Goal: Task Accomplishment & Management: Manage account settings

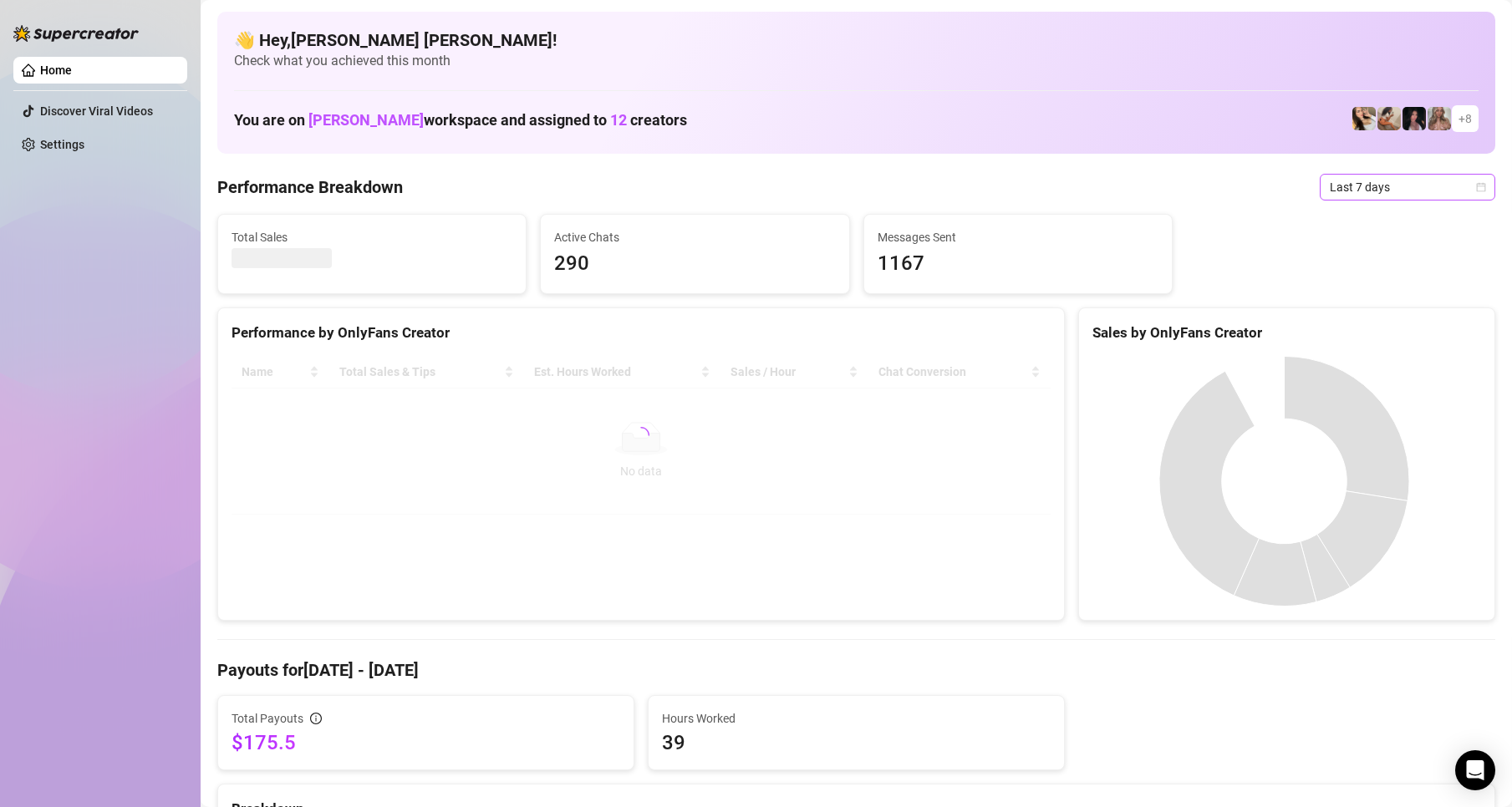
click at [1466, 196] on span "Last 7 days" at bounding box center [1407, 187] width 155 height 25
click at [1377, 331] on div "Custom date" at bounding box center [1393, 327] width 148 height 18
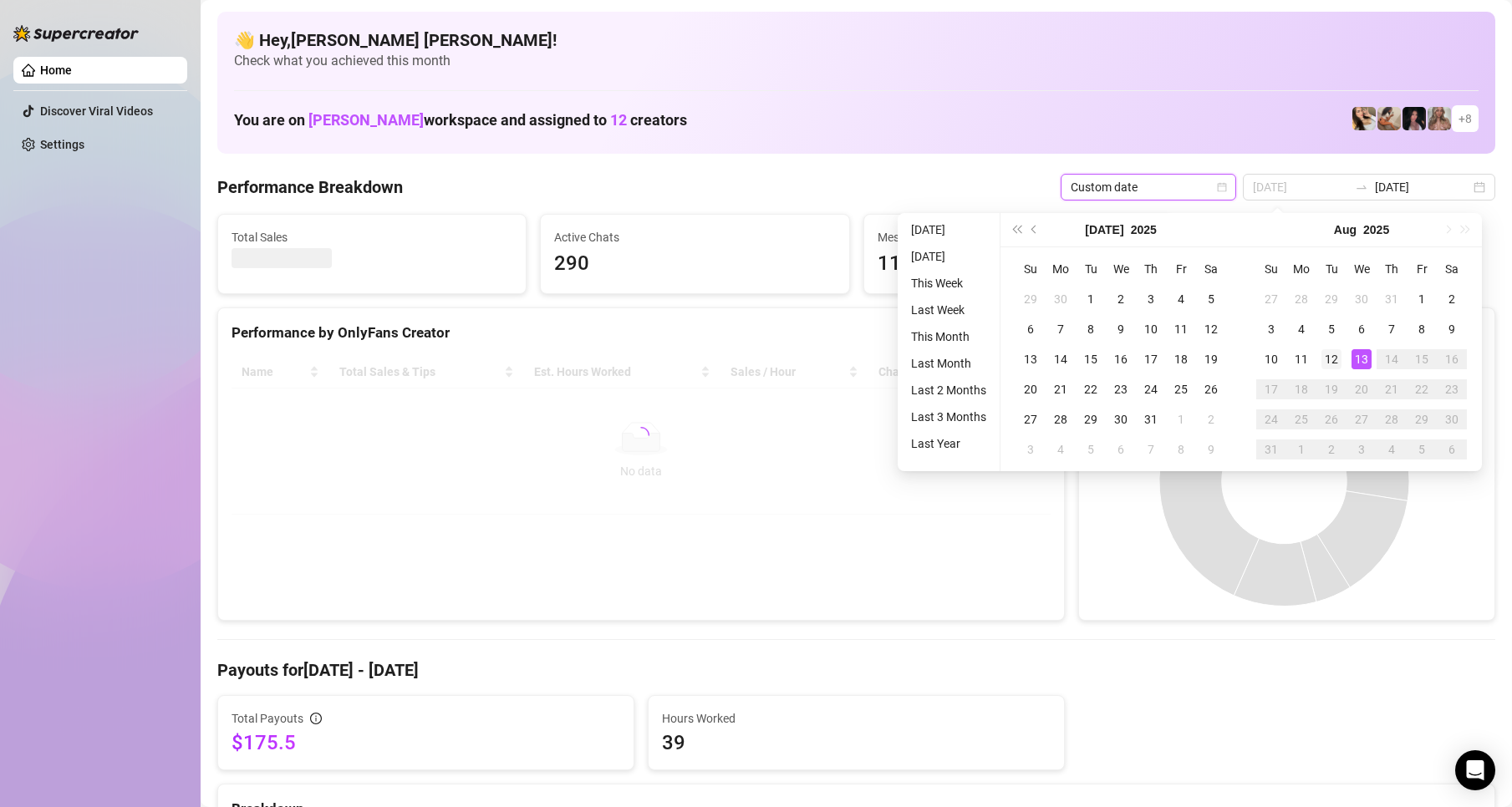
type input "[DATE]"
click at [1340, 357] on div "12" at bounding box center [1331, 358] width 20 height 20
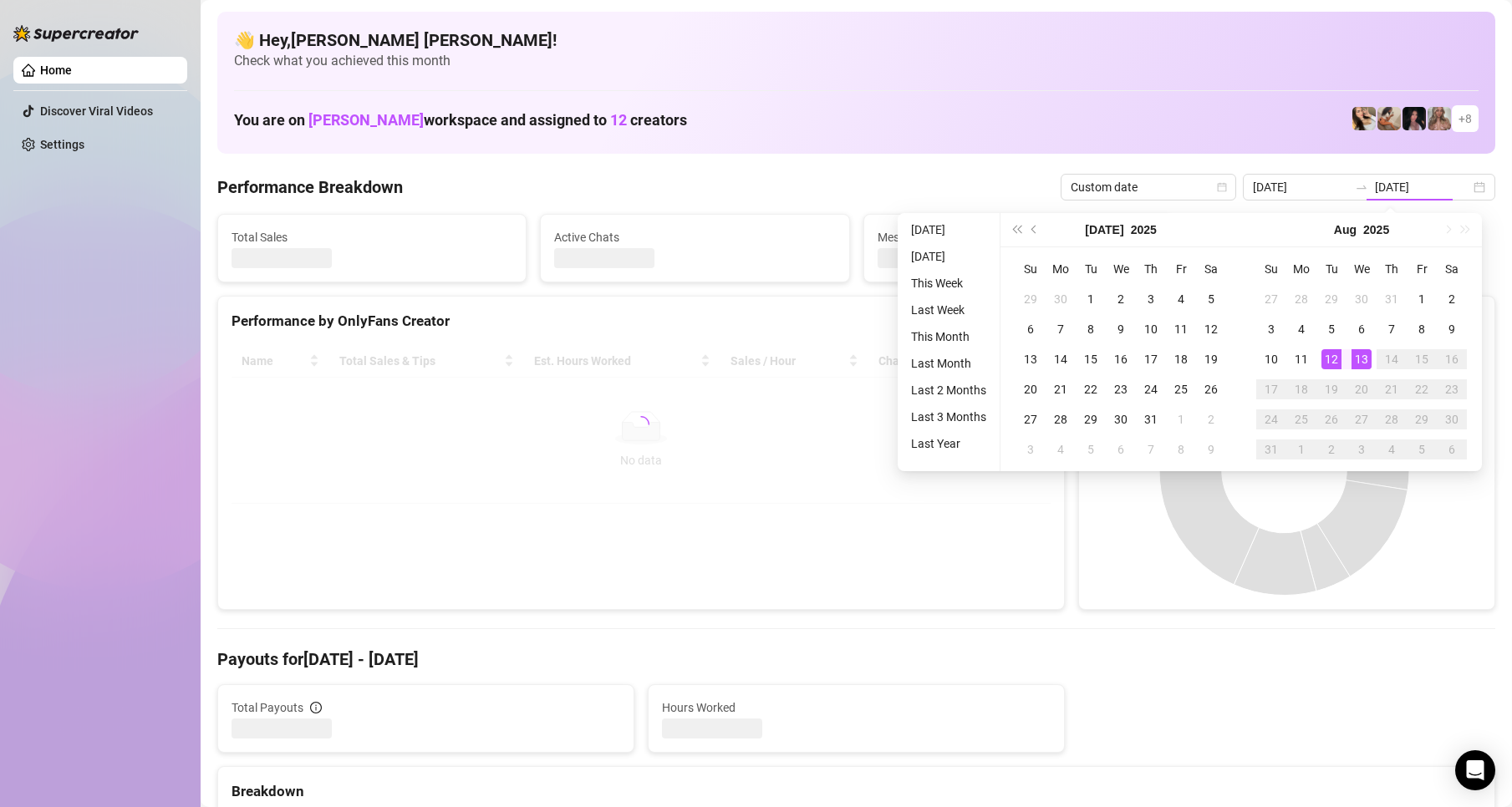
type input "[DATE]"
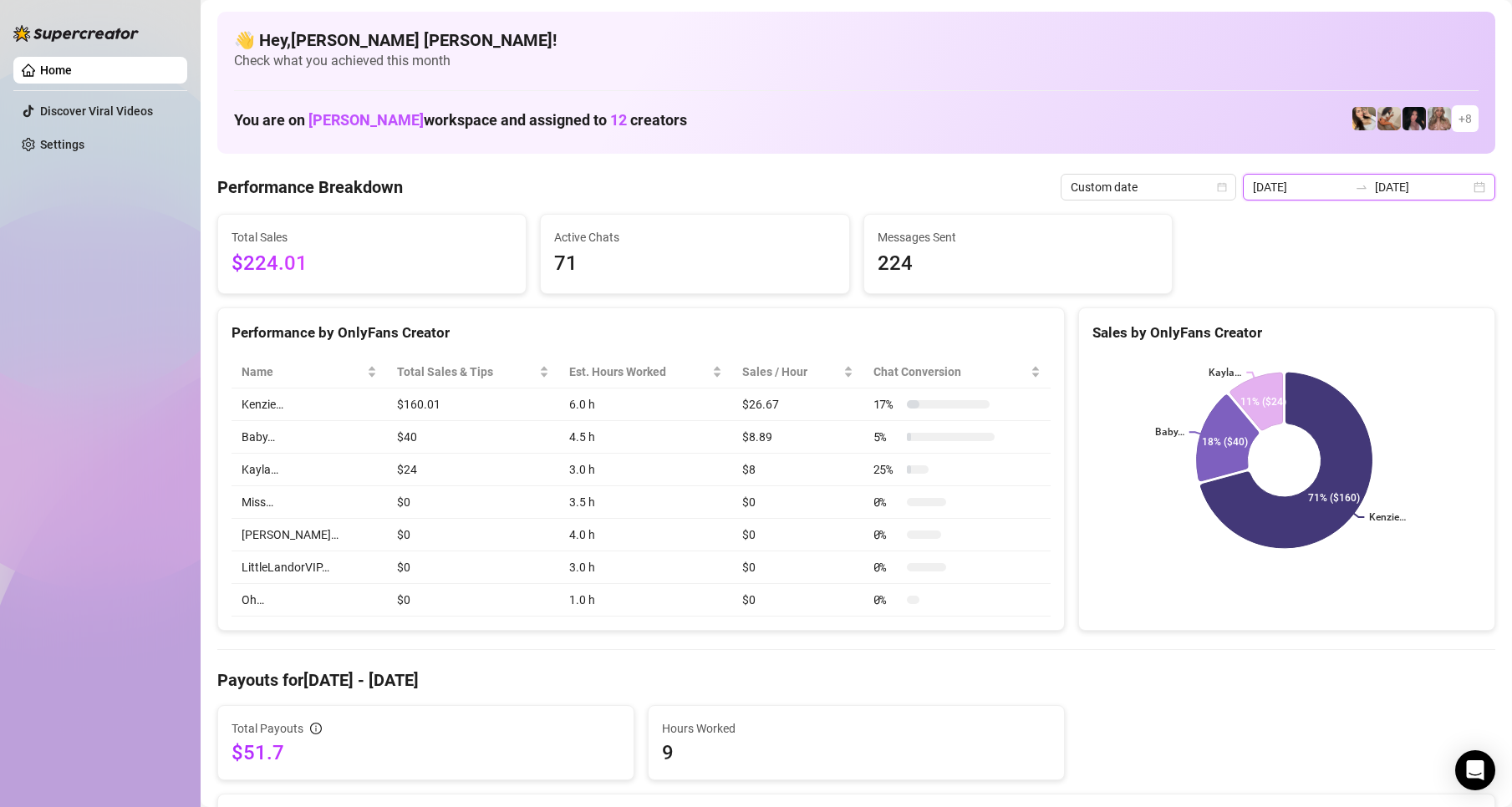
click at [1455, 193] on input "[DATE]" at bounding box center [1422, 187] width 95 height 18
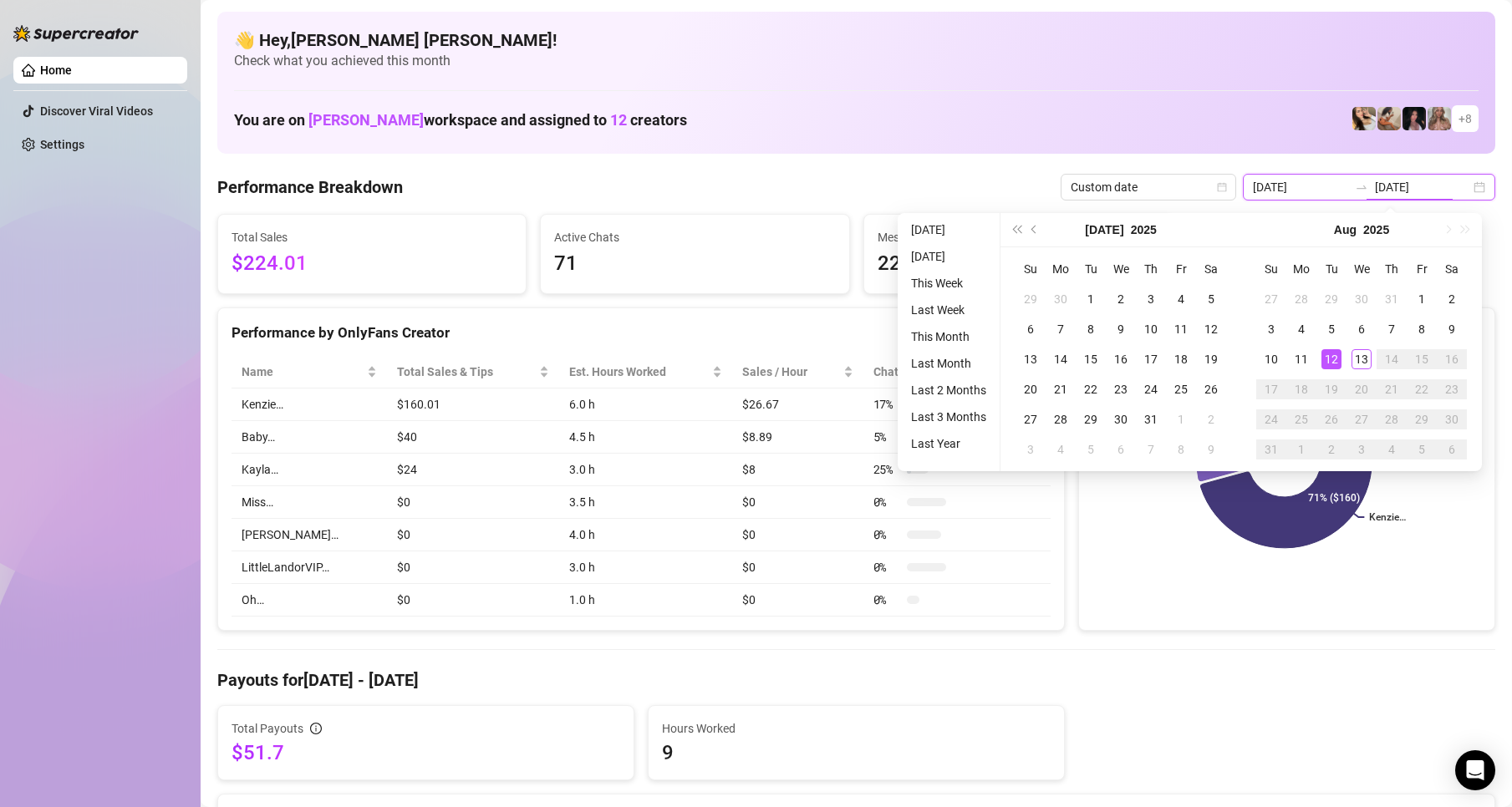
click at [1470, 189] on div "[DATE] [DATE]" at bounding box center [1369, 187] width 252 height 27
type input "[DATE]"
click at [1363, 358] on div "13" at bounding box center [1361, 358] width 20 height 20
click at [1363, 358] on rect at bounding box center [1284, 461] width 383 height 209
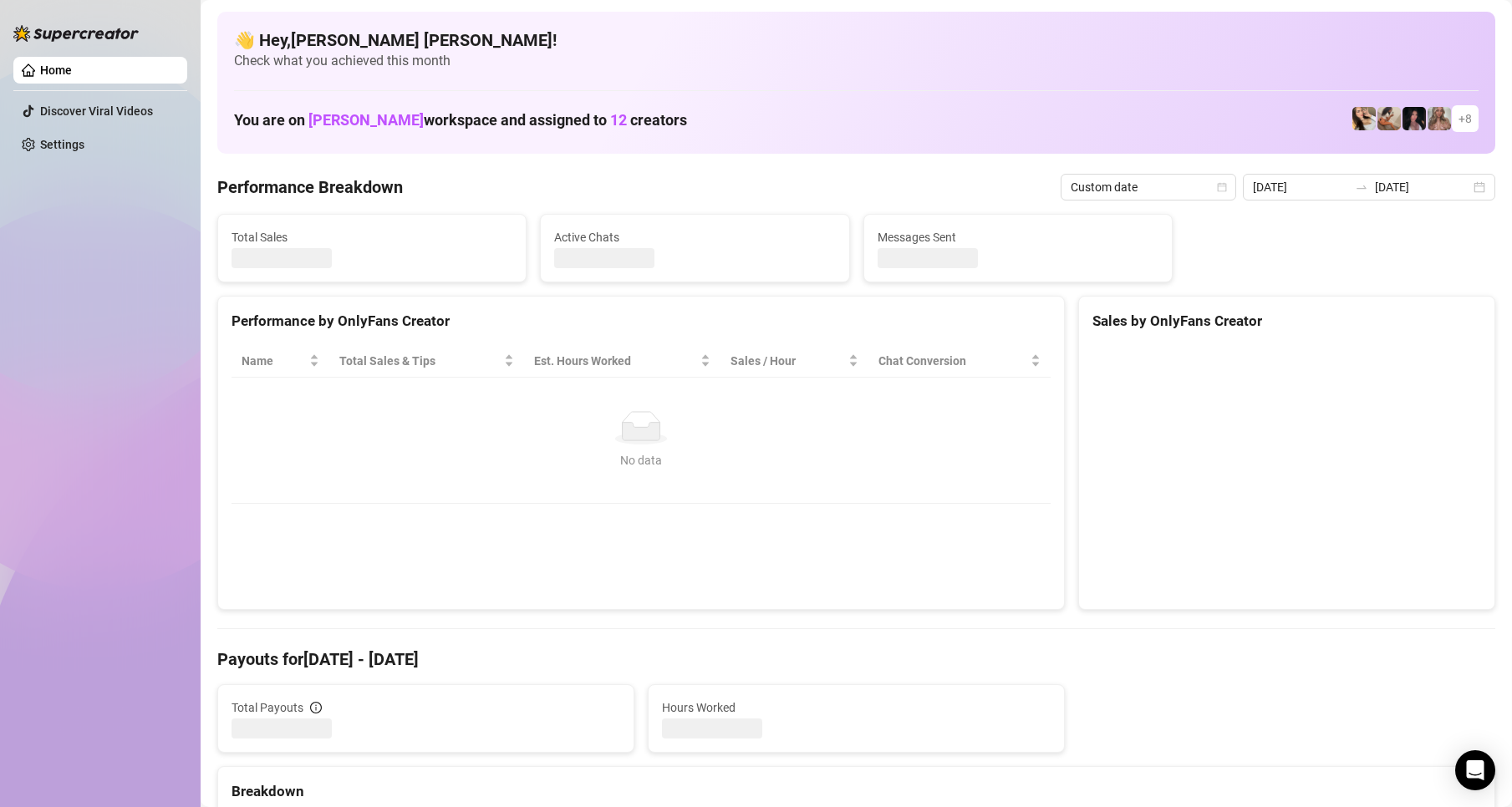
type input "[DATE]"
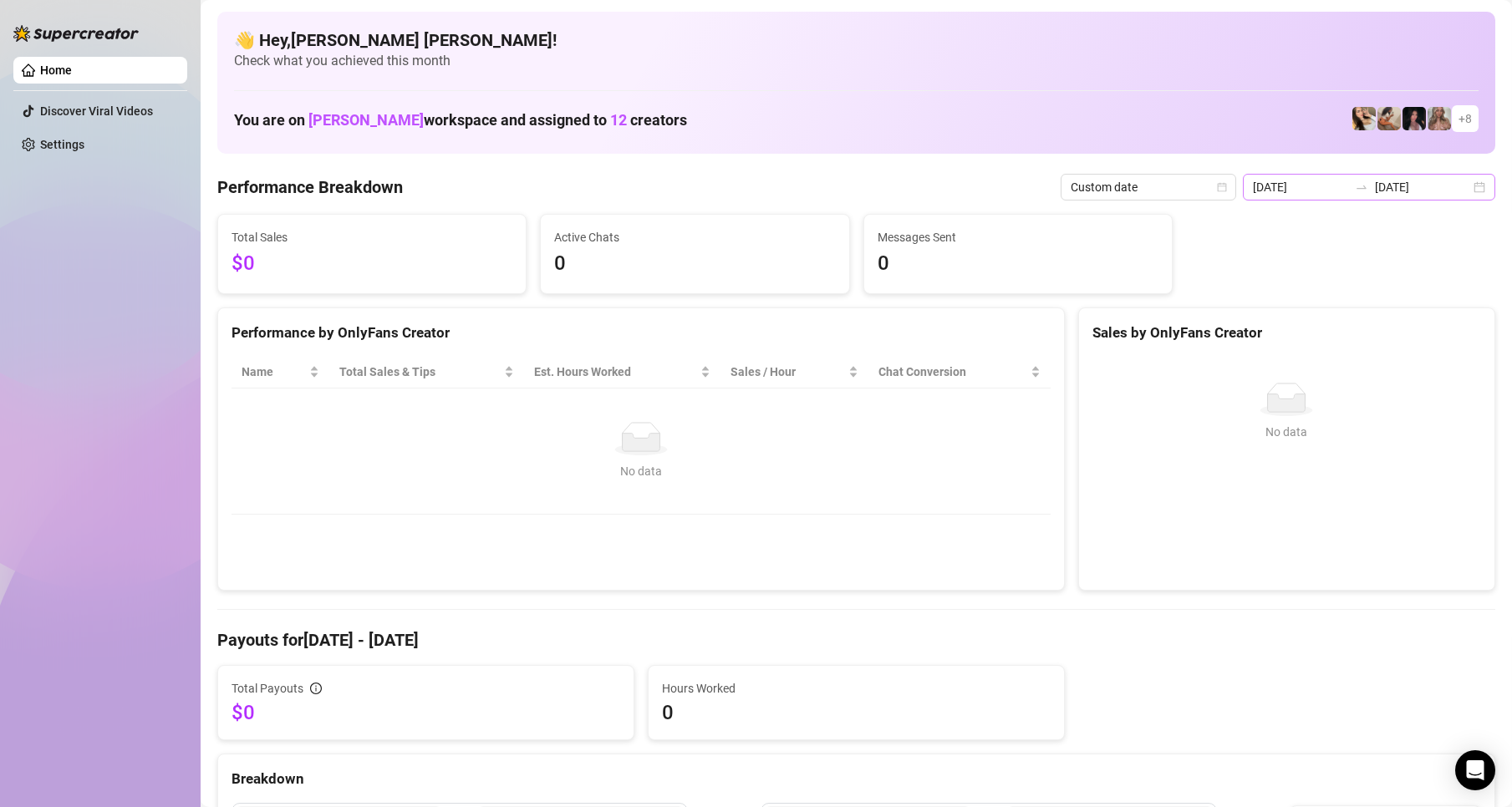
click at [1464, 193] on div "[DATE] [DATE]" at bounding box center [1369, 187] width 252 height 27
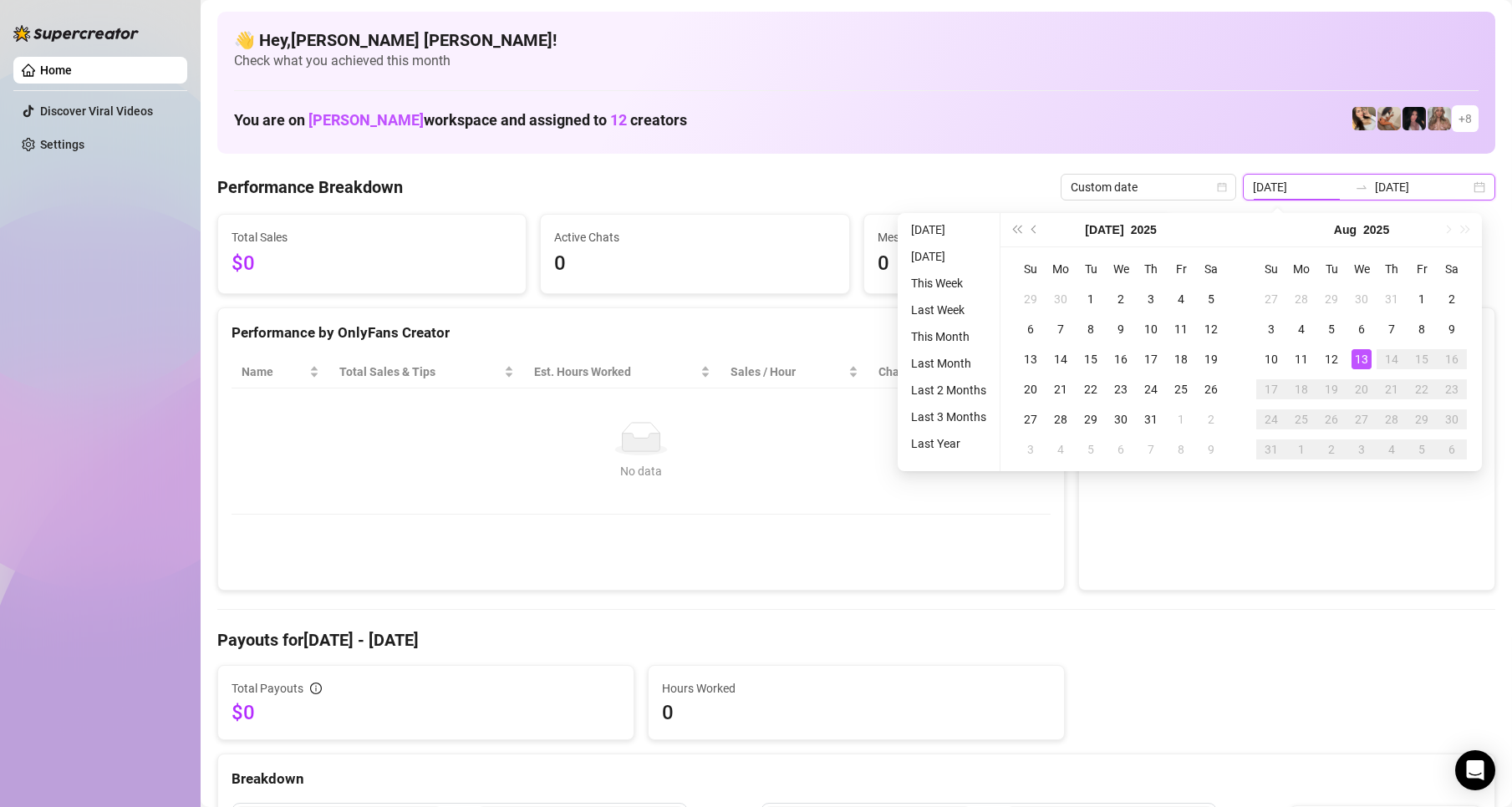
click at [1474, 185] on div "[DATE] [DATE]" at bounding box center [1369, 187] width 252 height 27
type input "[DATE]"
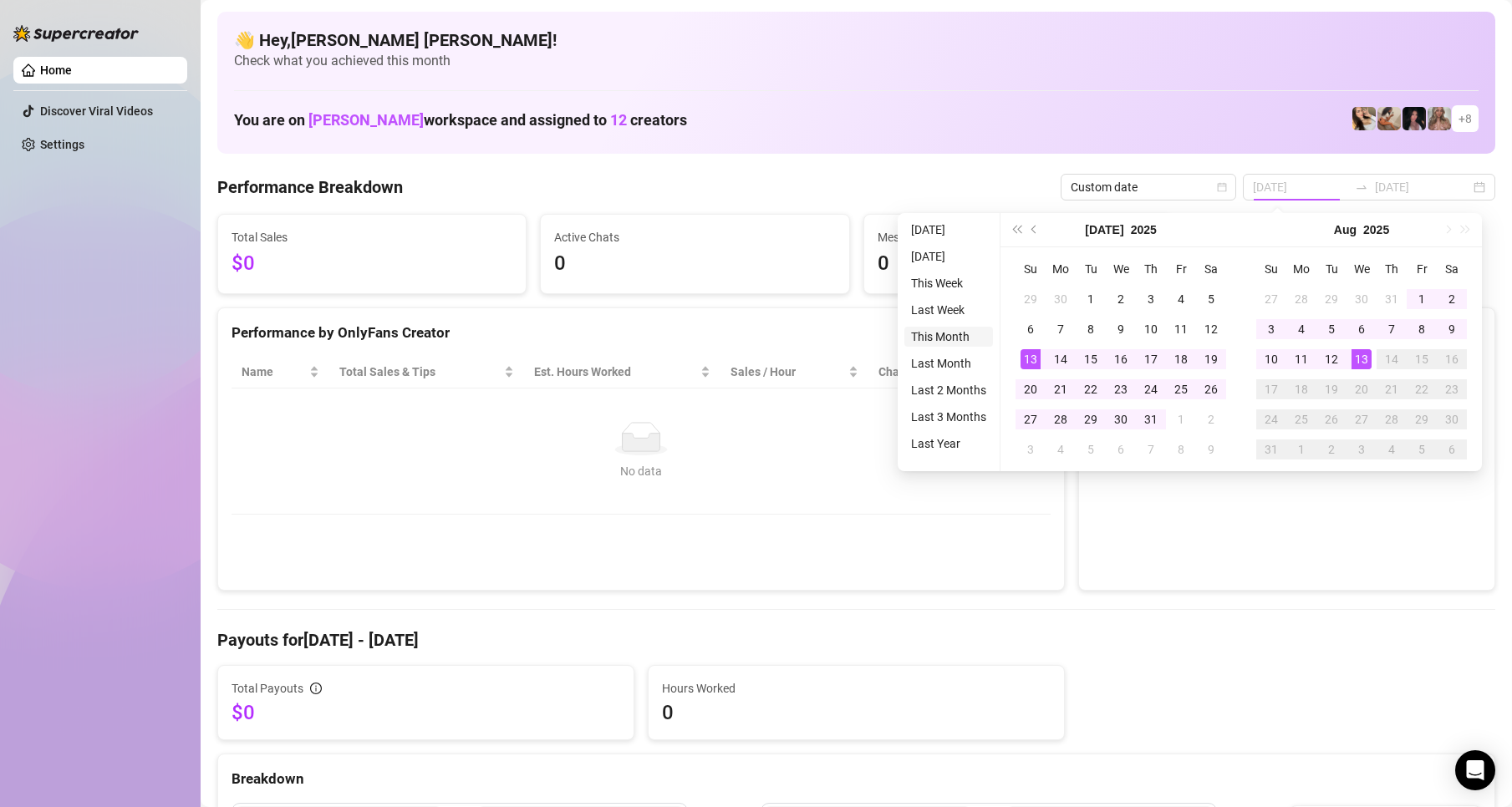
click at [951, 336] on li "This Month" at bounding box center [949, 336] width 88 height 20
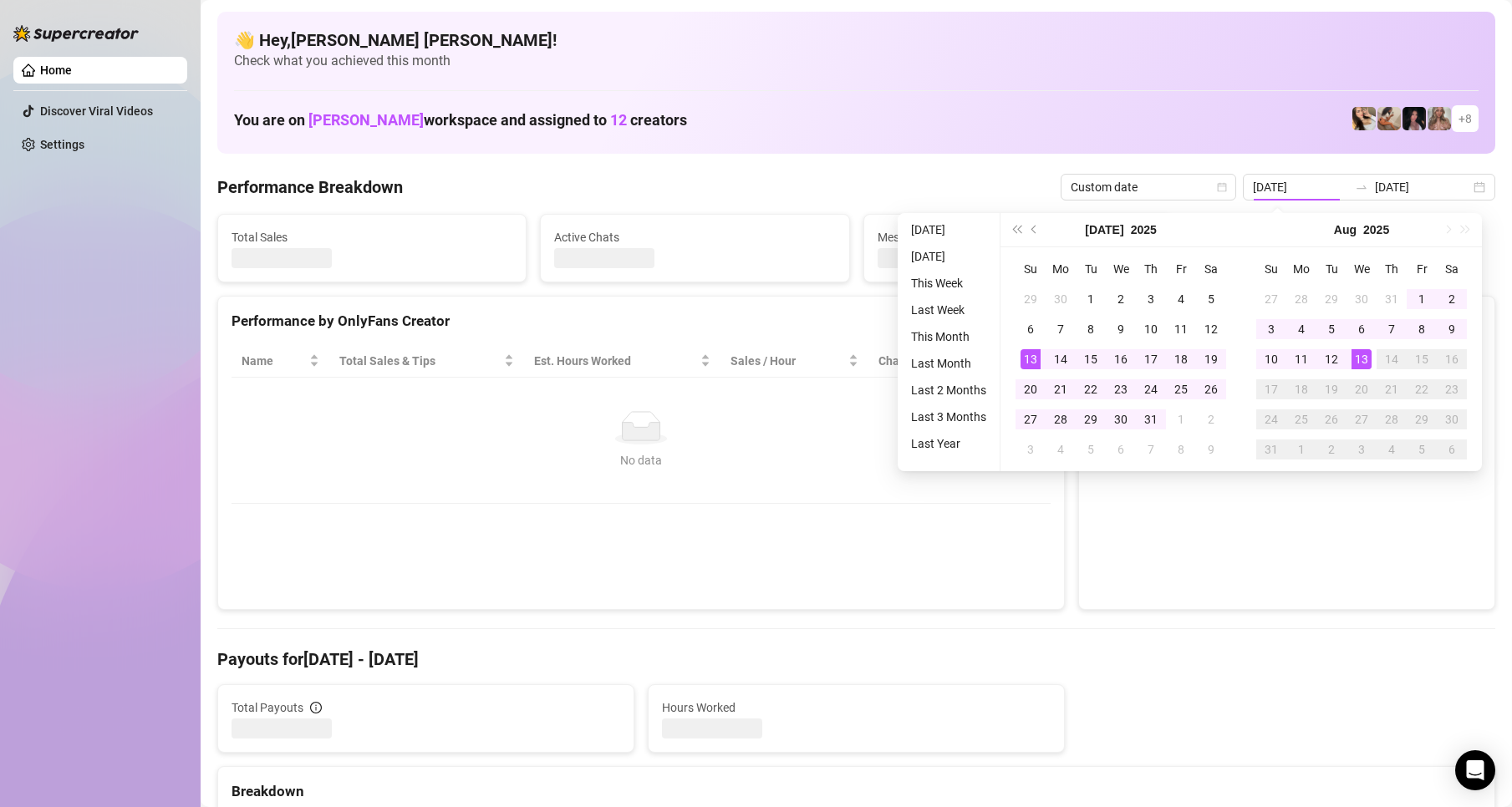
type input "[DATE]"
